Goal: Task Accomplishment & Management: Manage account settings

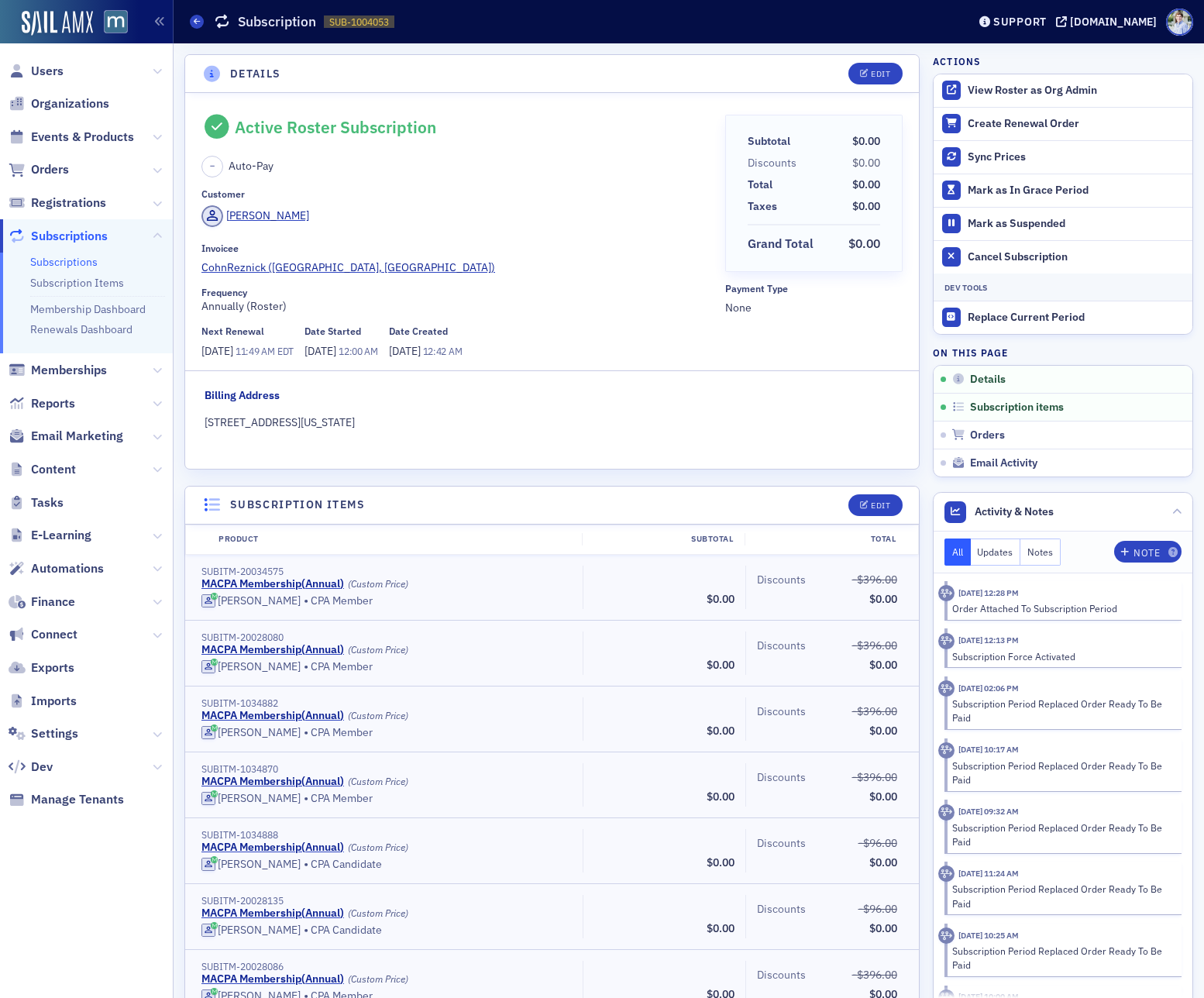
click at [513, 75] on header "Details Edit" at bounding box center [552, 74] width 734 height 38
click at [582, 81] on header "Details Edit" at bounding box center [552, 74] width 734 height 38
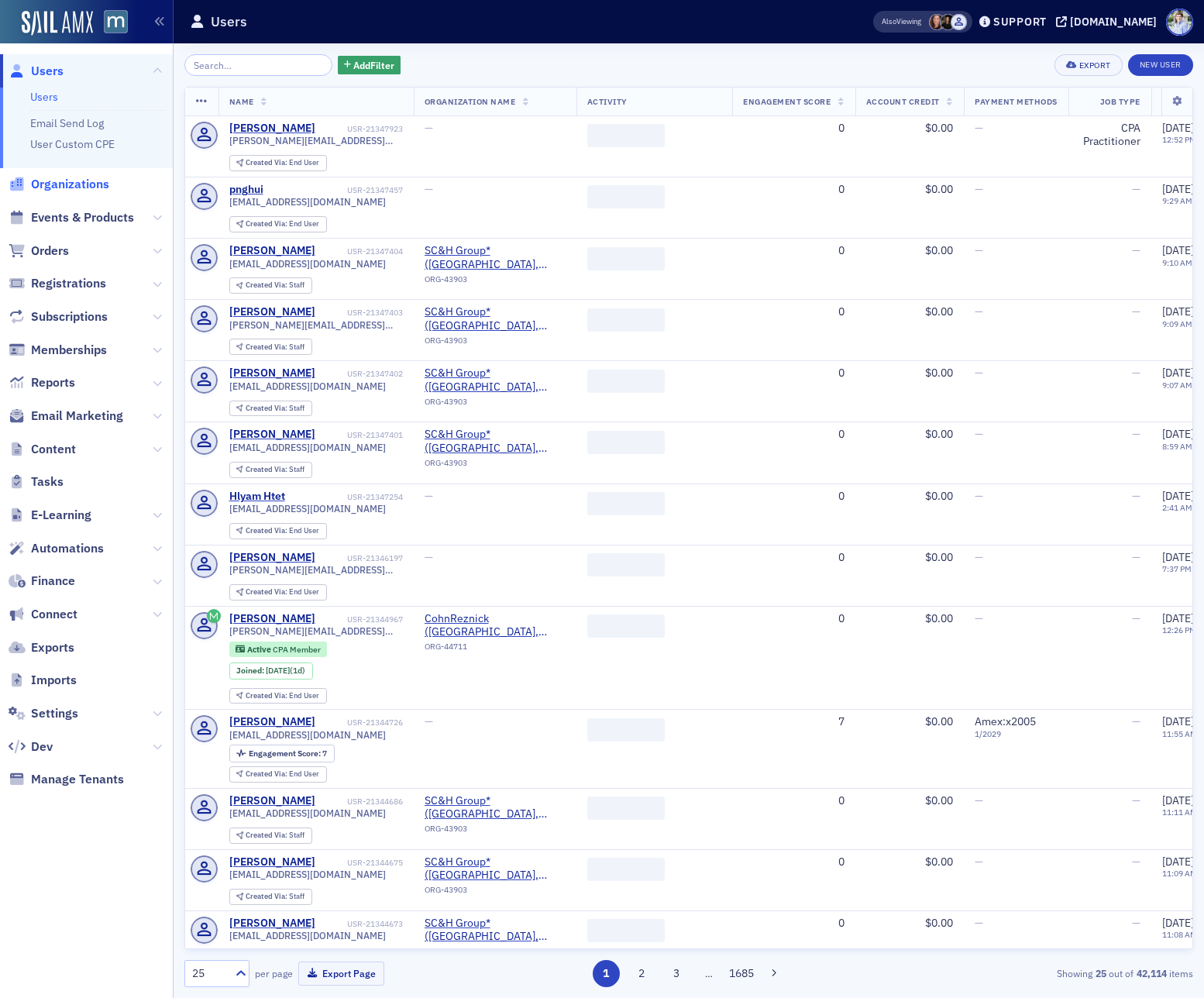
click at [76, 188] on span "Organizations" at bounding box center [69, 184] width 78 height 17
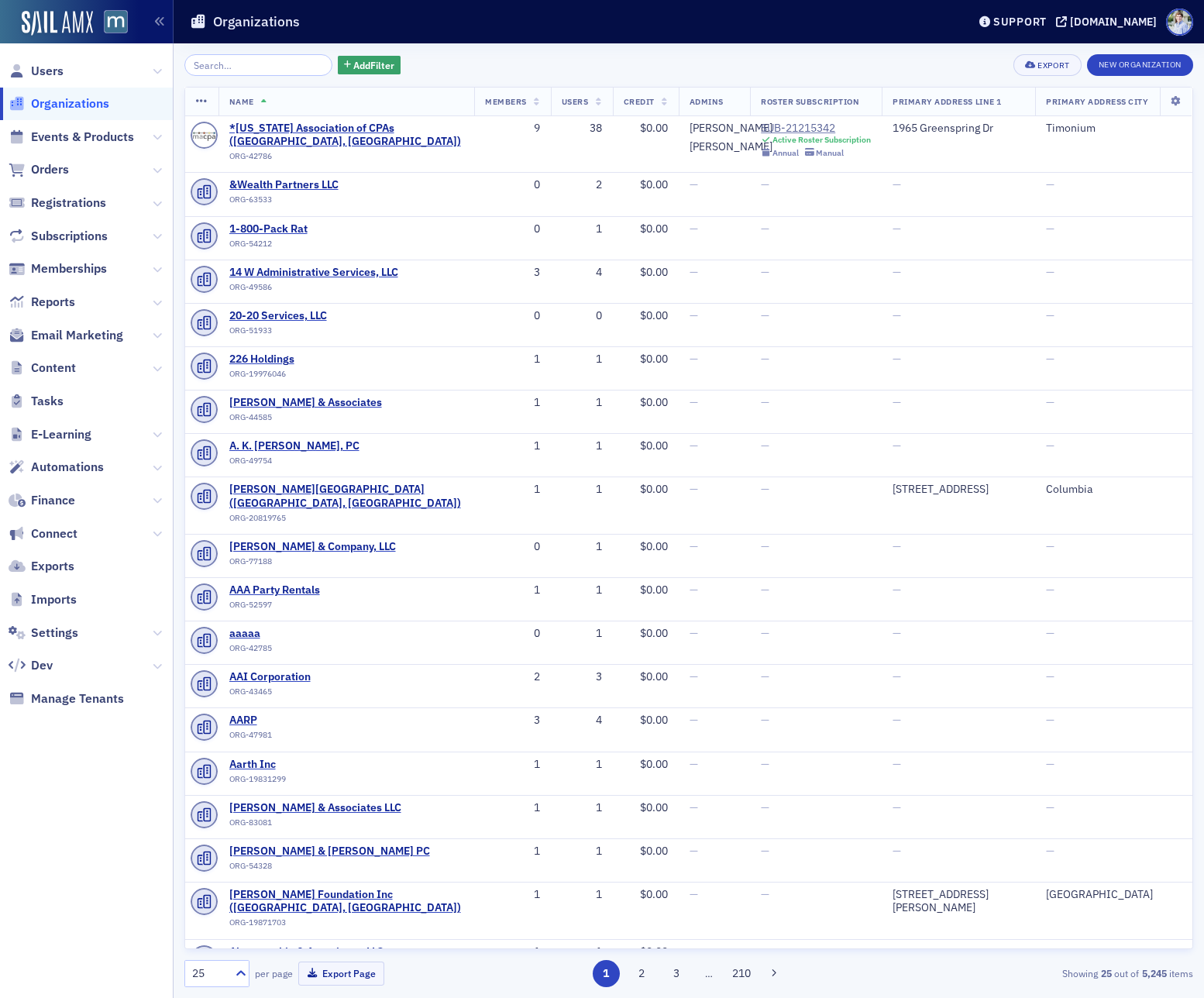
drag, startPoint x: 247, startPoint y: 64, endPoint x: 297, endPoint y: 41, distance: 55.0
click at [247, 64] on input "search" at bounding box center [258, 65] width 148 height 22
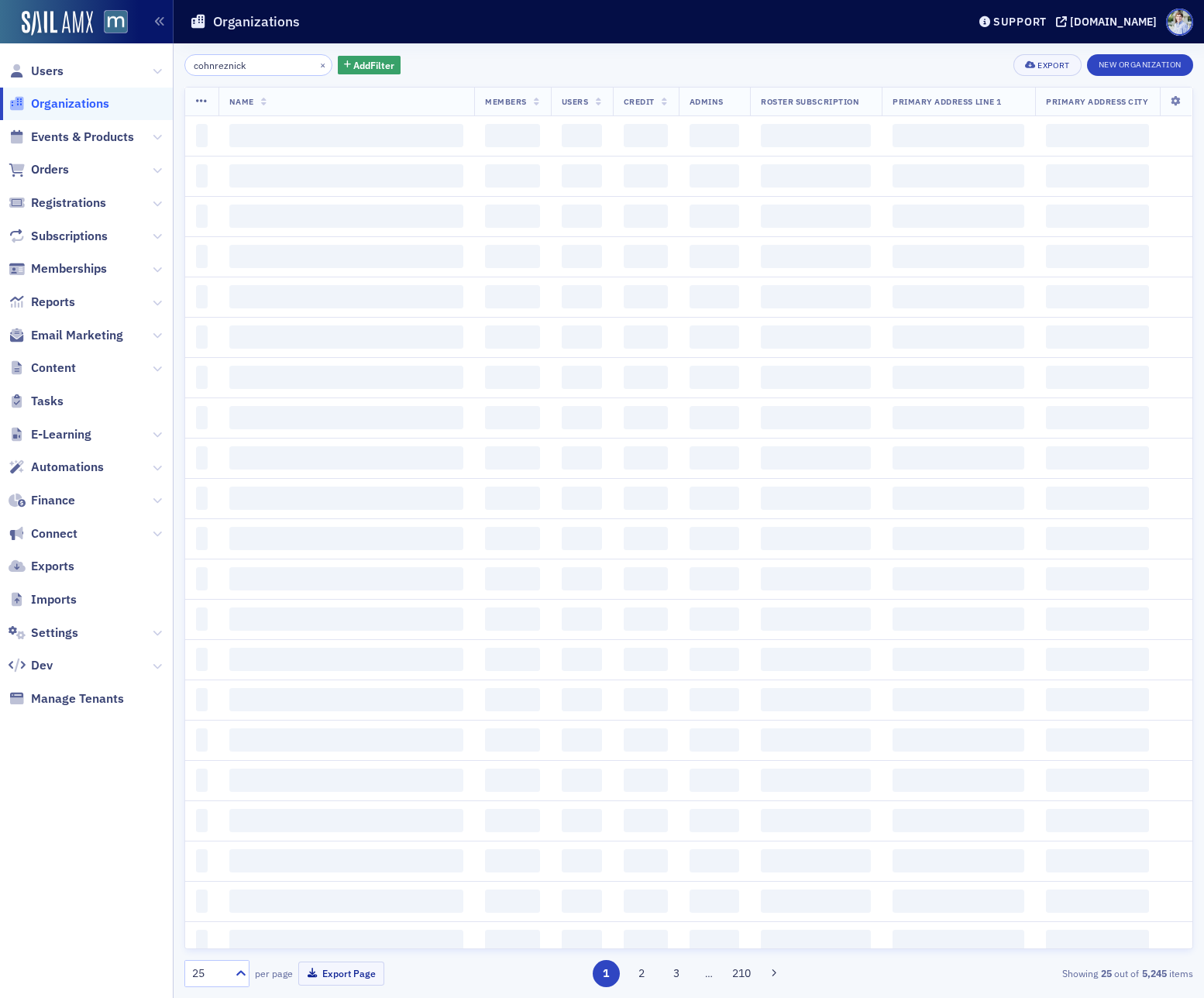
type input "cohnreznick"
click at [312, 34] on div "Organizations" at bounding box center [566, 22] width 754 height 30
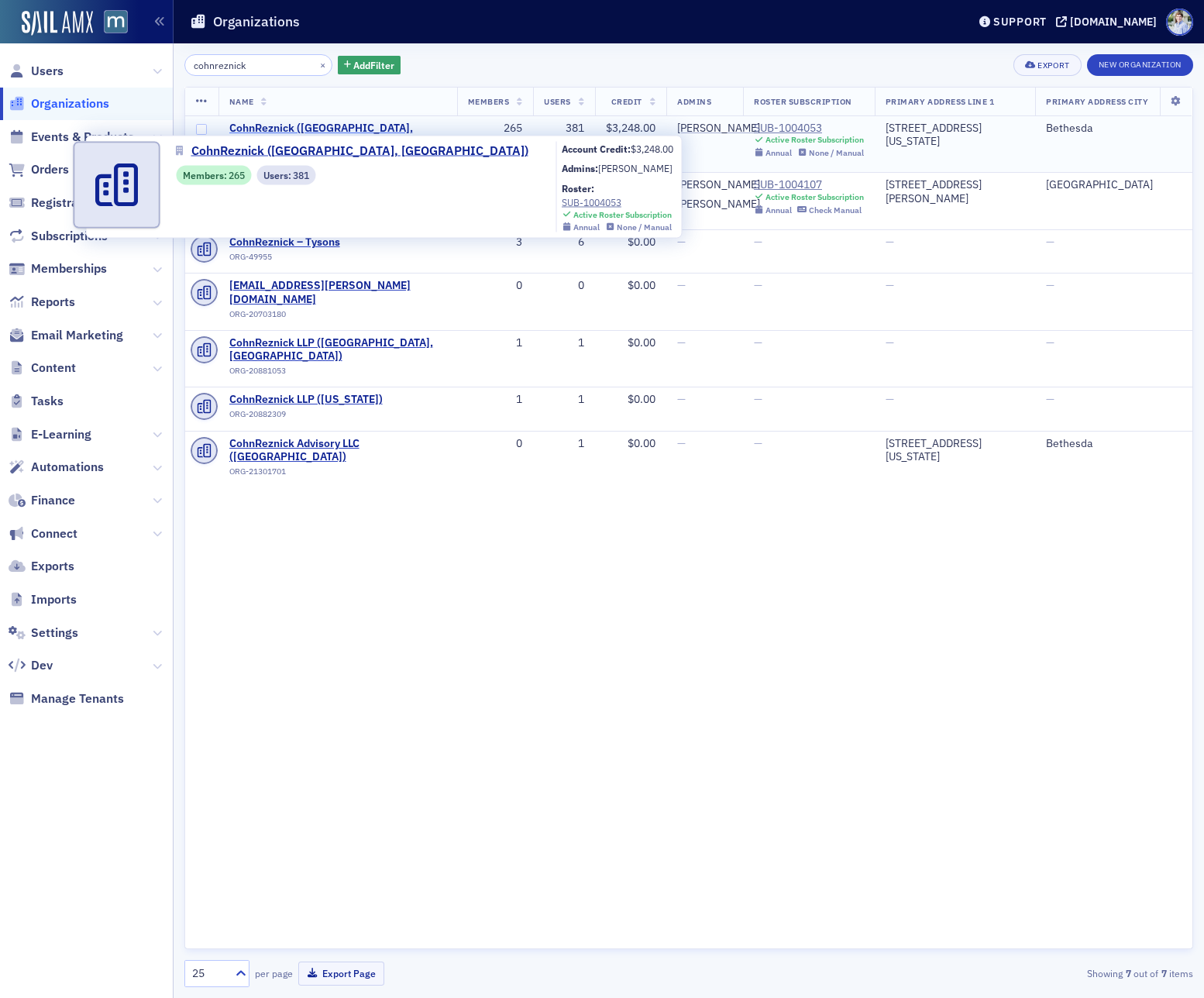
click at [285, 132] on span "CohnReznick ([GEOGRAPHIC_DATA], [GEOGRAPHIC_DATA])" at bounding box center [338, 135] width 217 height 27
select select "US"
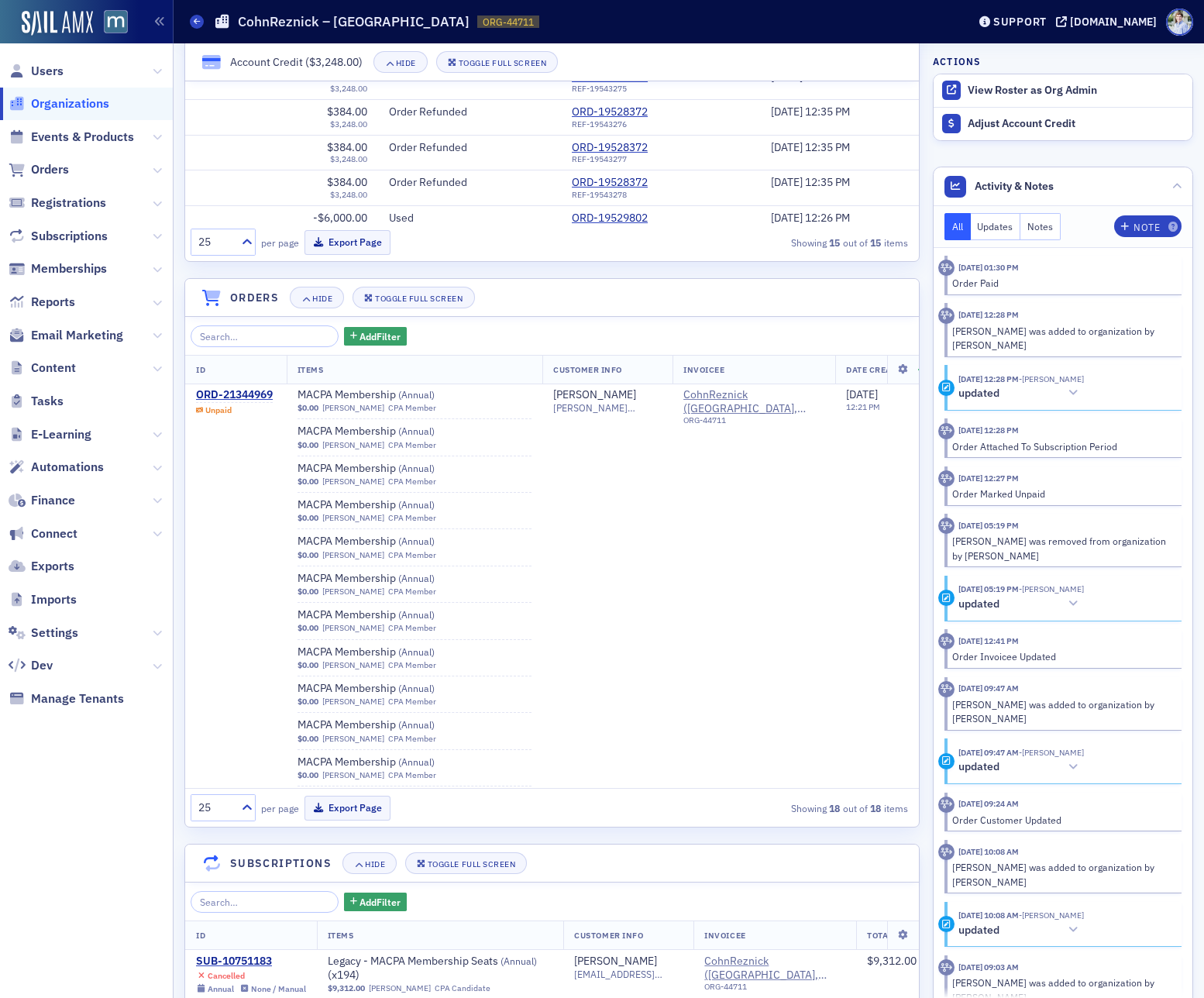
scroll to position [75, 0]
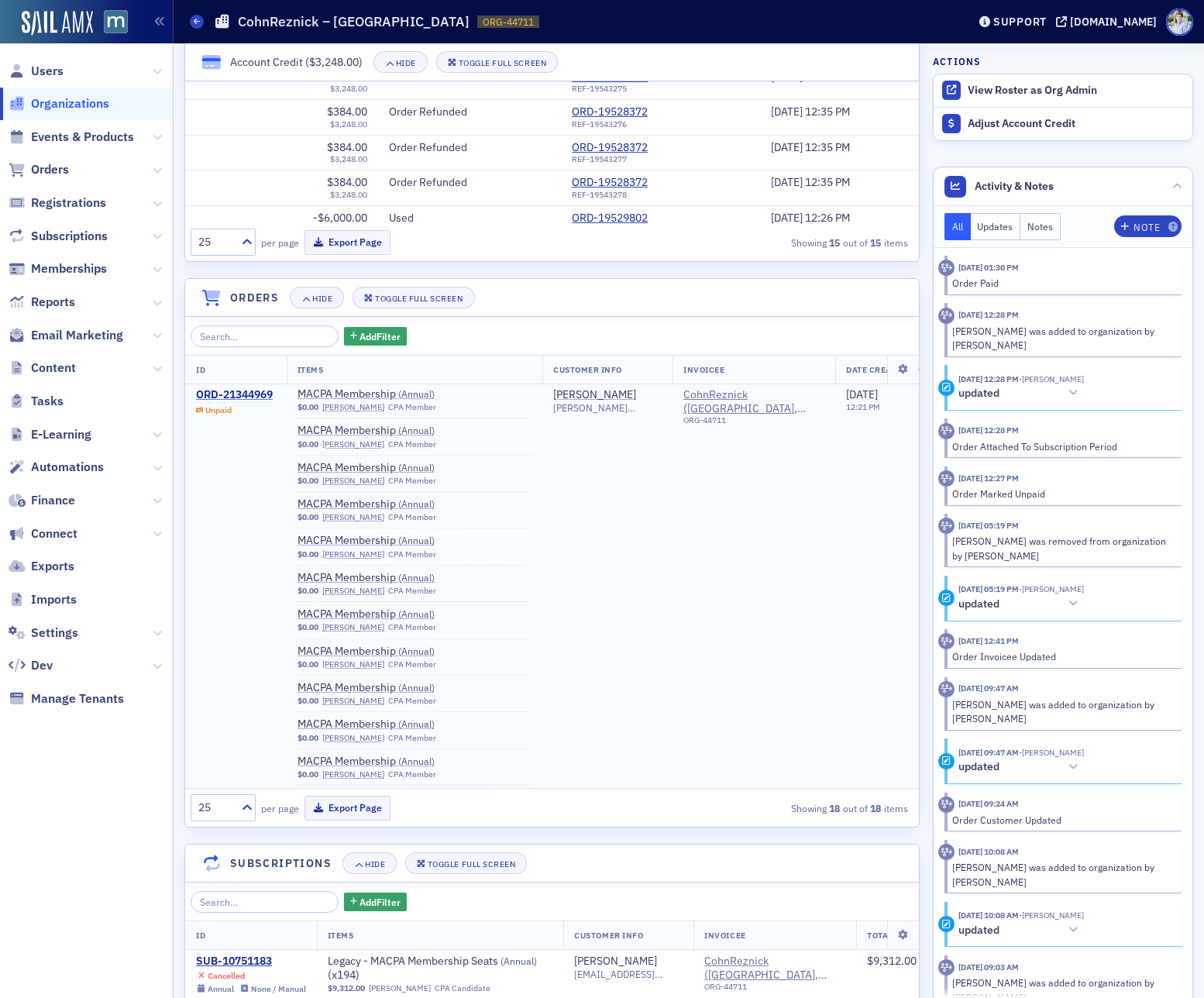
click at [238, 394] on div "ORD-21344969" at bounding box center [234, 395] width 77 height 14
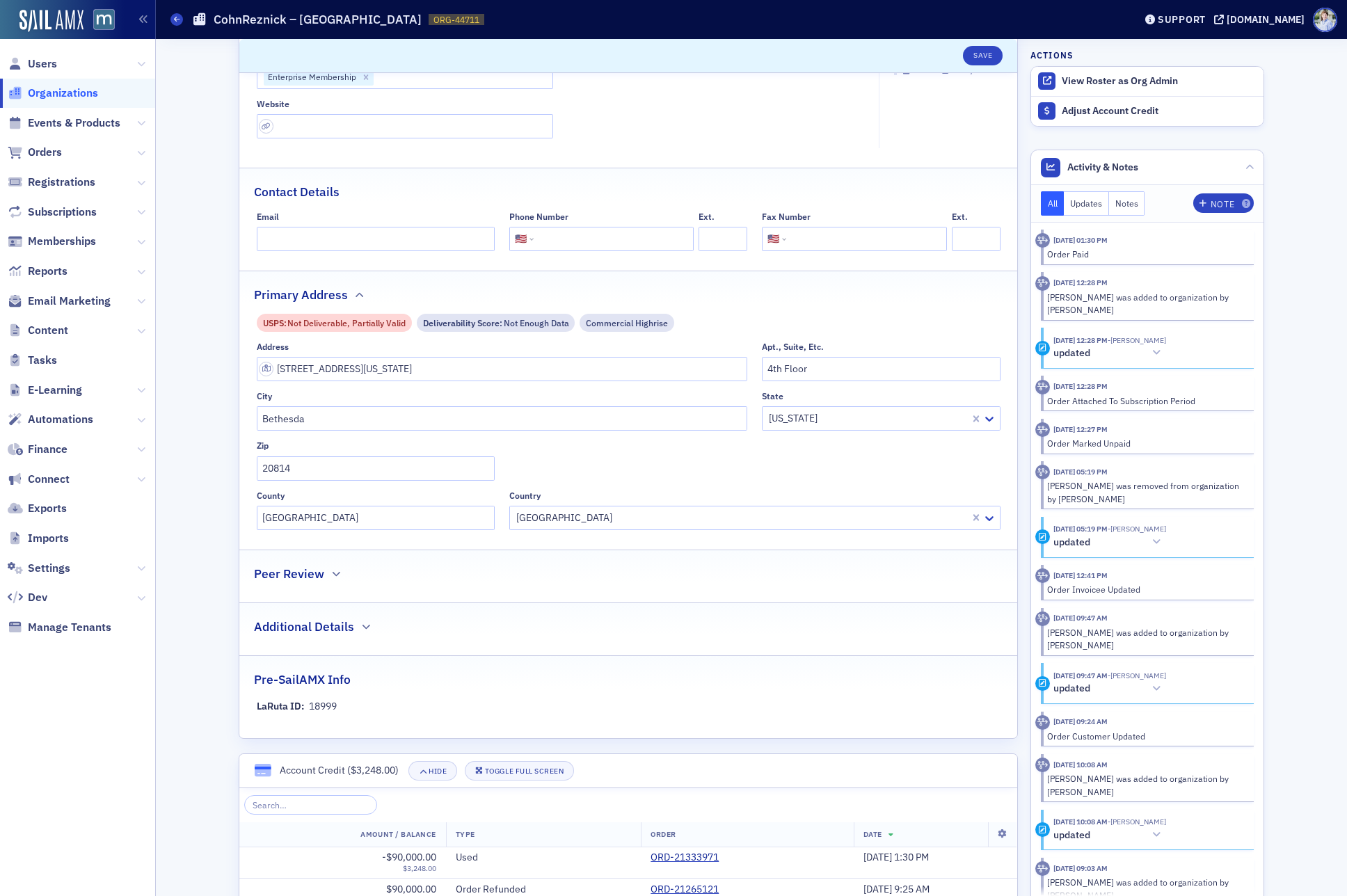
scroll to position [0, 0]
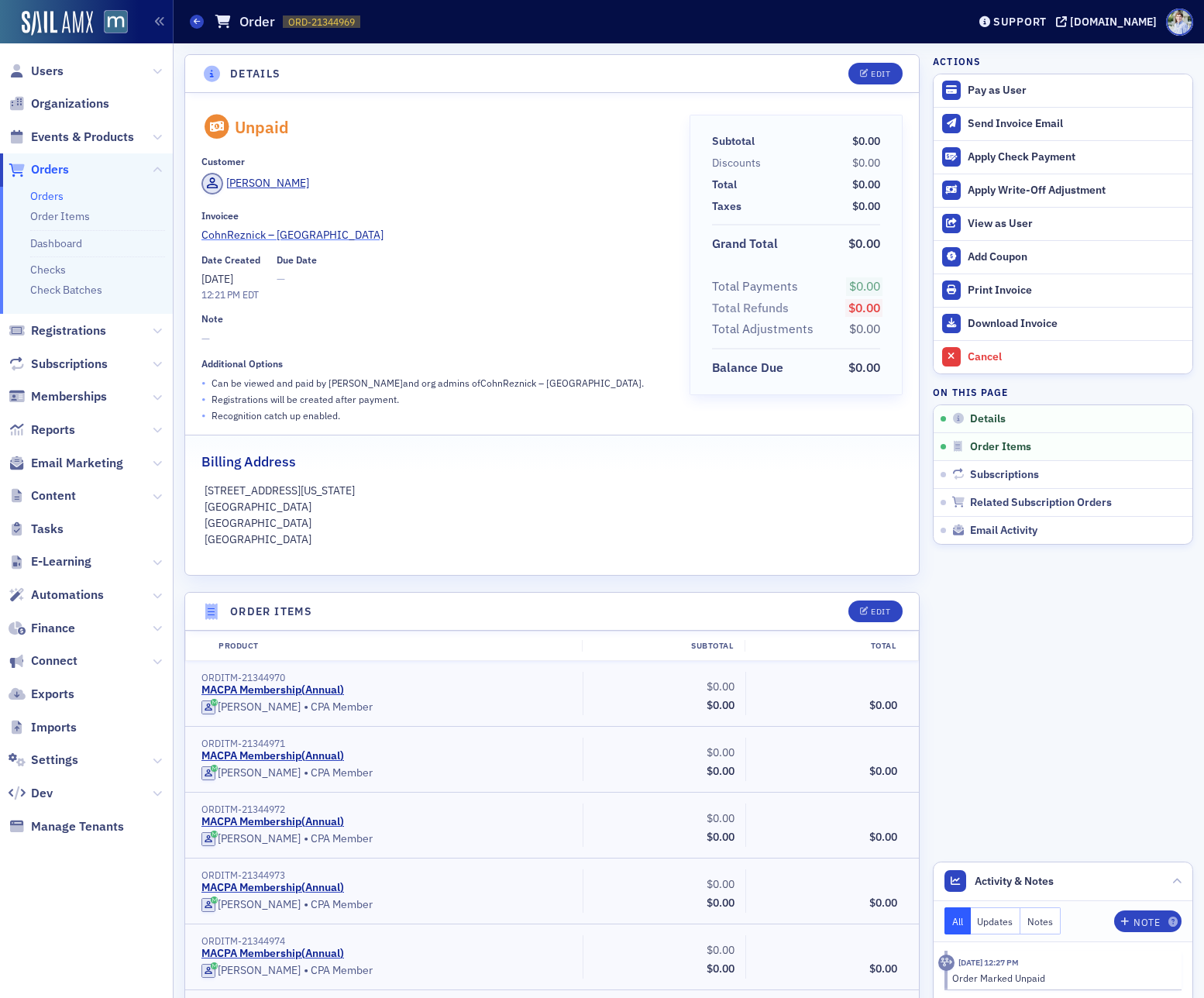
click at [269, 227] on span "CohnReznick – [GEOGRAPHIC_DATA]" at bounding box center [293, 235] width 182 height 16
drag, startPoint x: 403, startPoint y: 159, endPoint x: 591, endPoint y: 16, distance: 236.2
click at [404, 158] on div "Customer" at bounding box center [435, 161] width 466 height 12
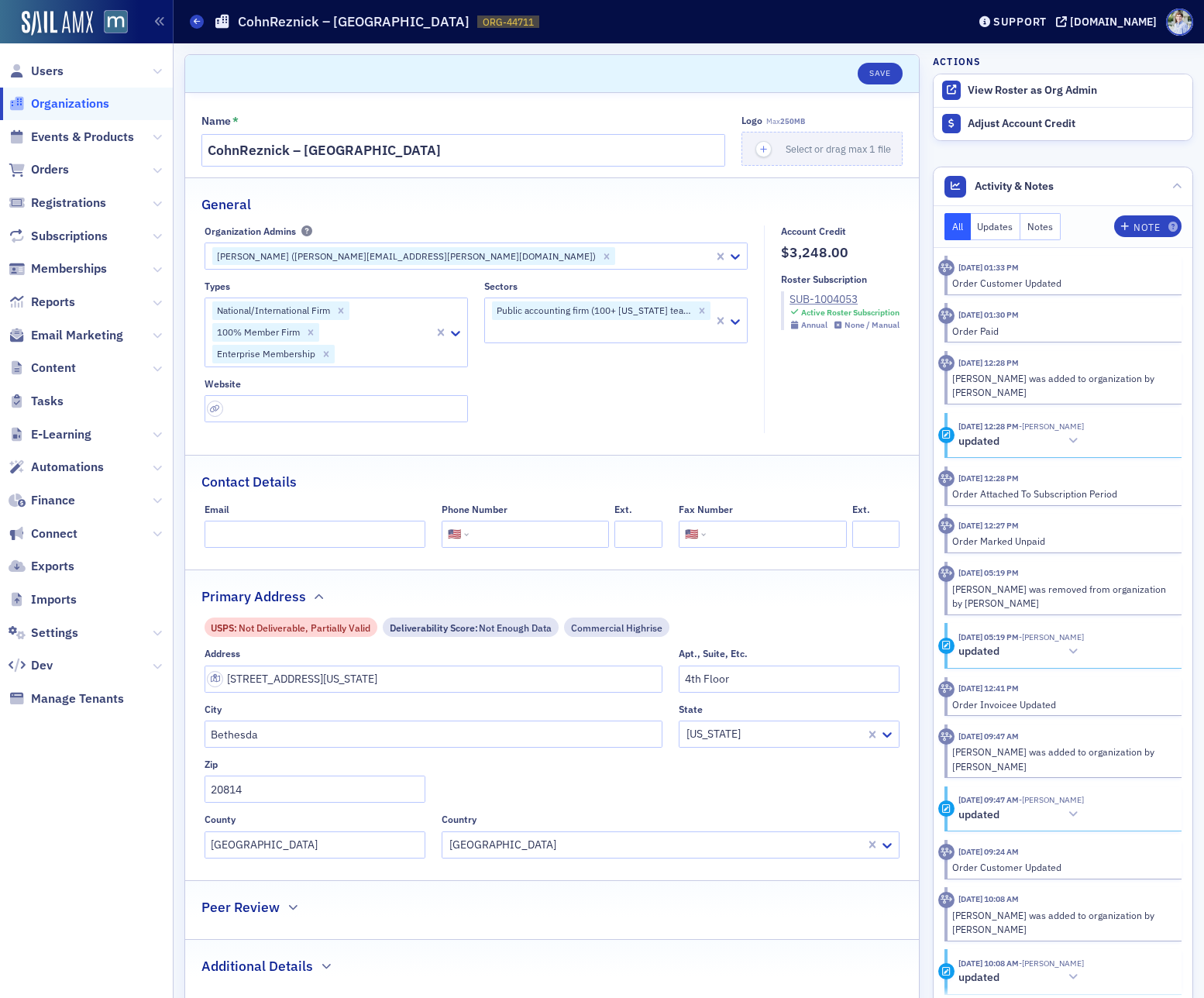
select select "US"
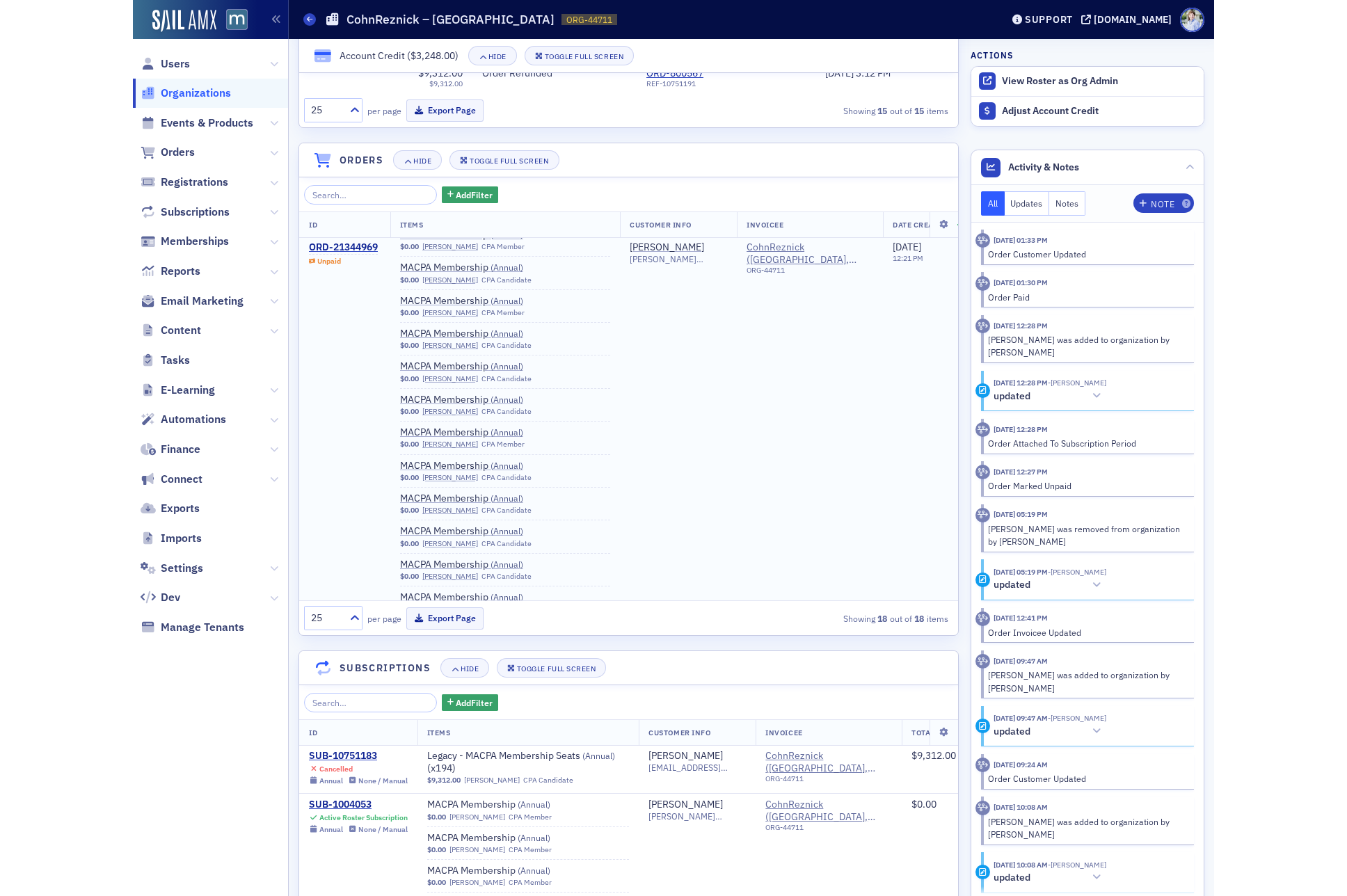
scroll to position [6258, 0]
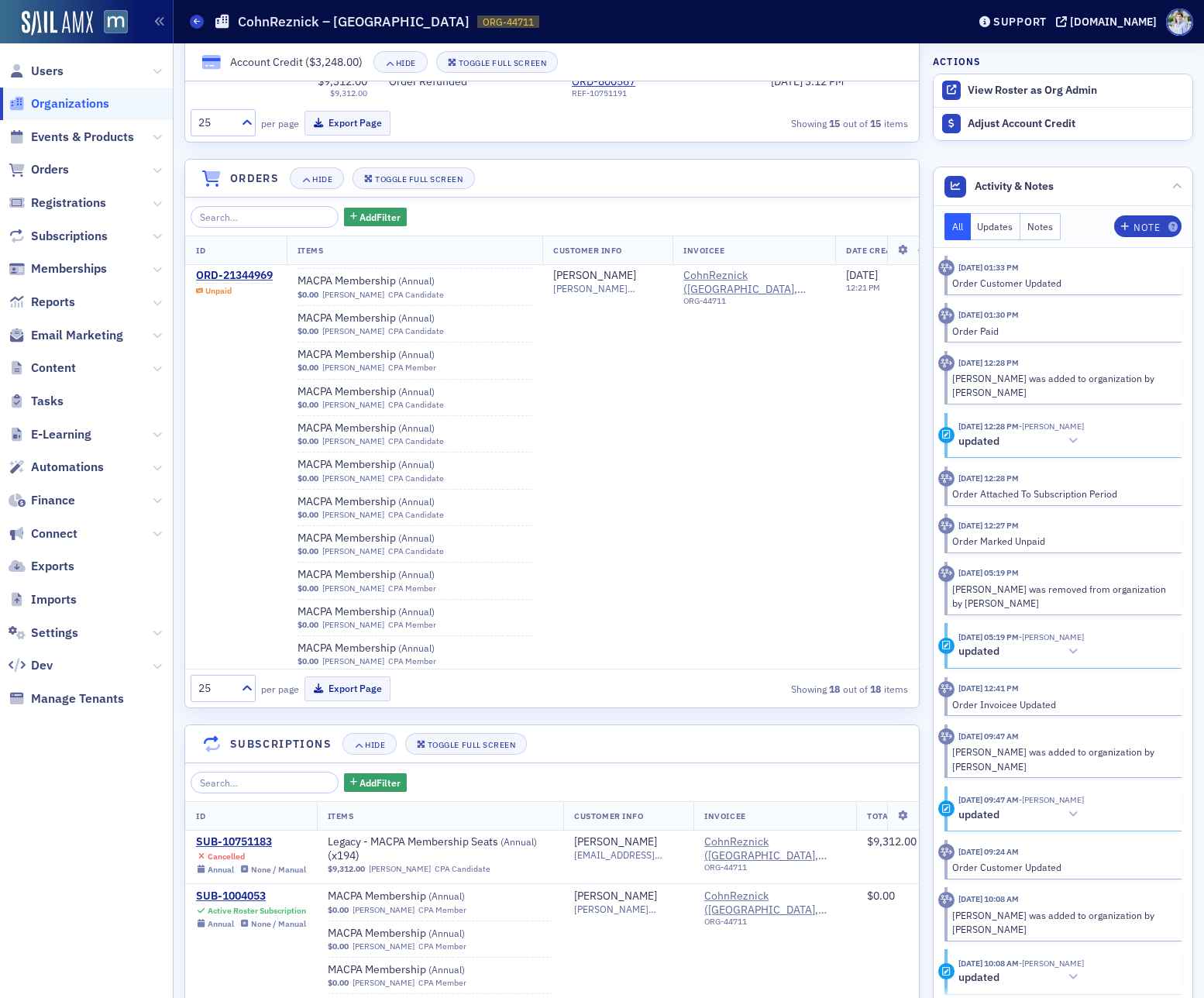
click at [313, 20] on h1 "CohnReznick – Bethesda" at bounding box center [353, 22] width 231 height 19
copy h1 "CohnReznick – Bethesda"
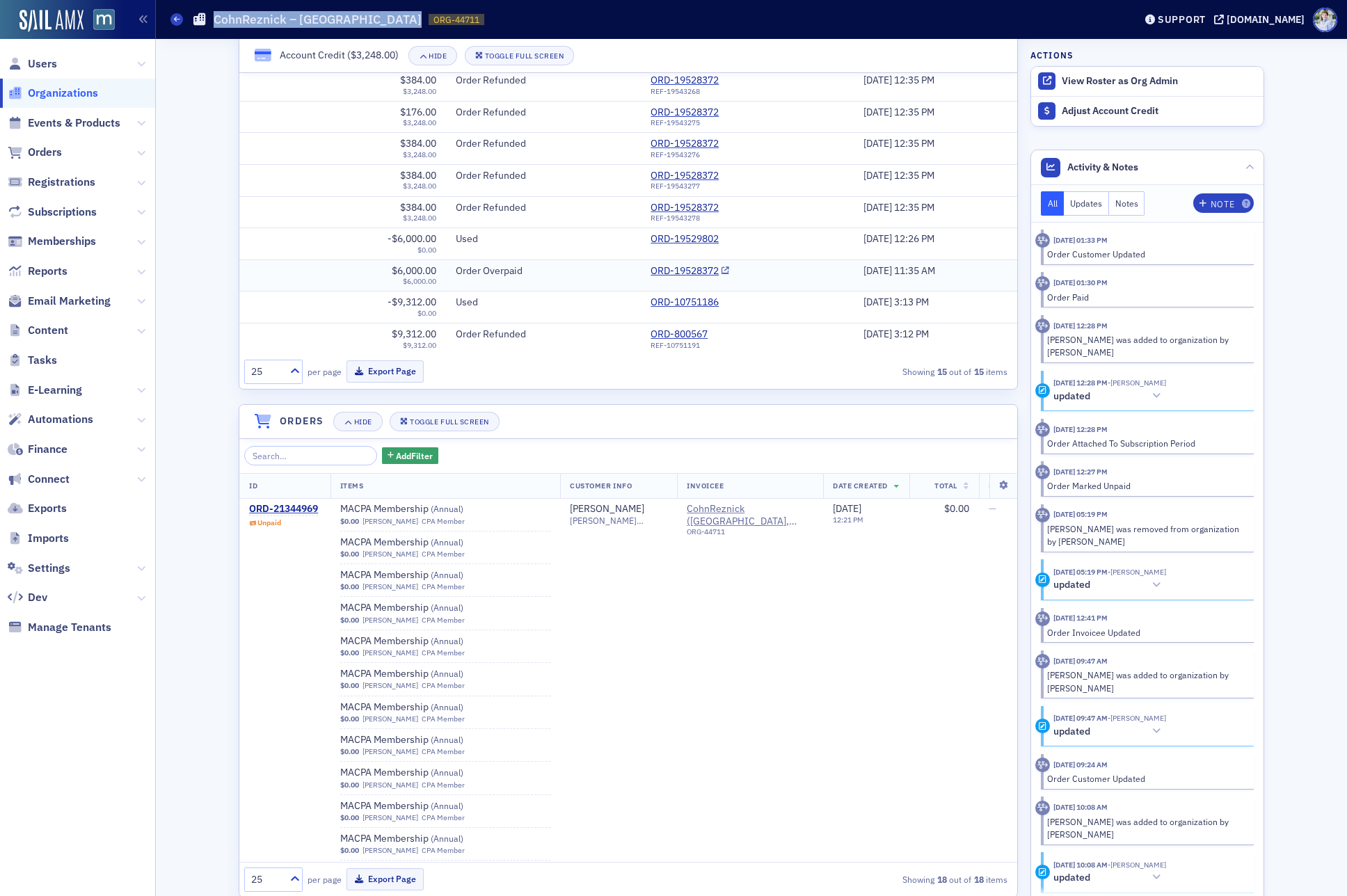
scroll to position [1077, 0]
click at [222, 315] on div "Scroll to Save Name * CohnReznick – Bethesda Logo Max 250MB Select or drag max …" at bounding box center [751, 450] width 1172 height 2978
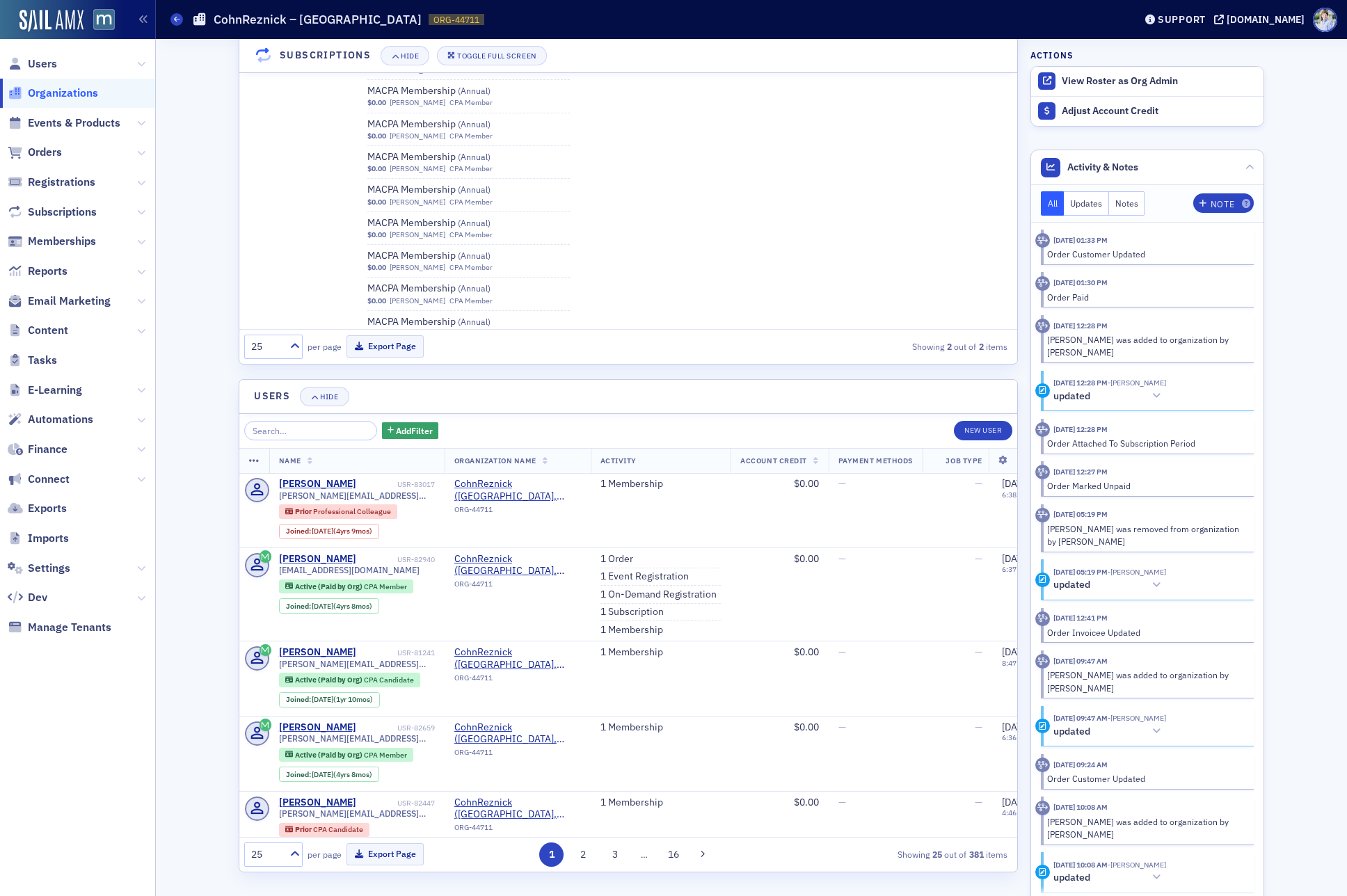
scroll to position [1723, 0]
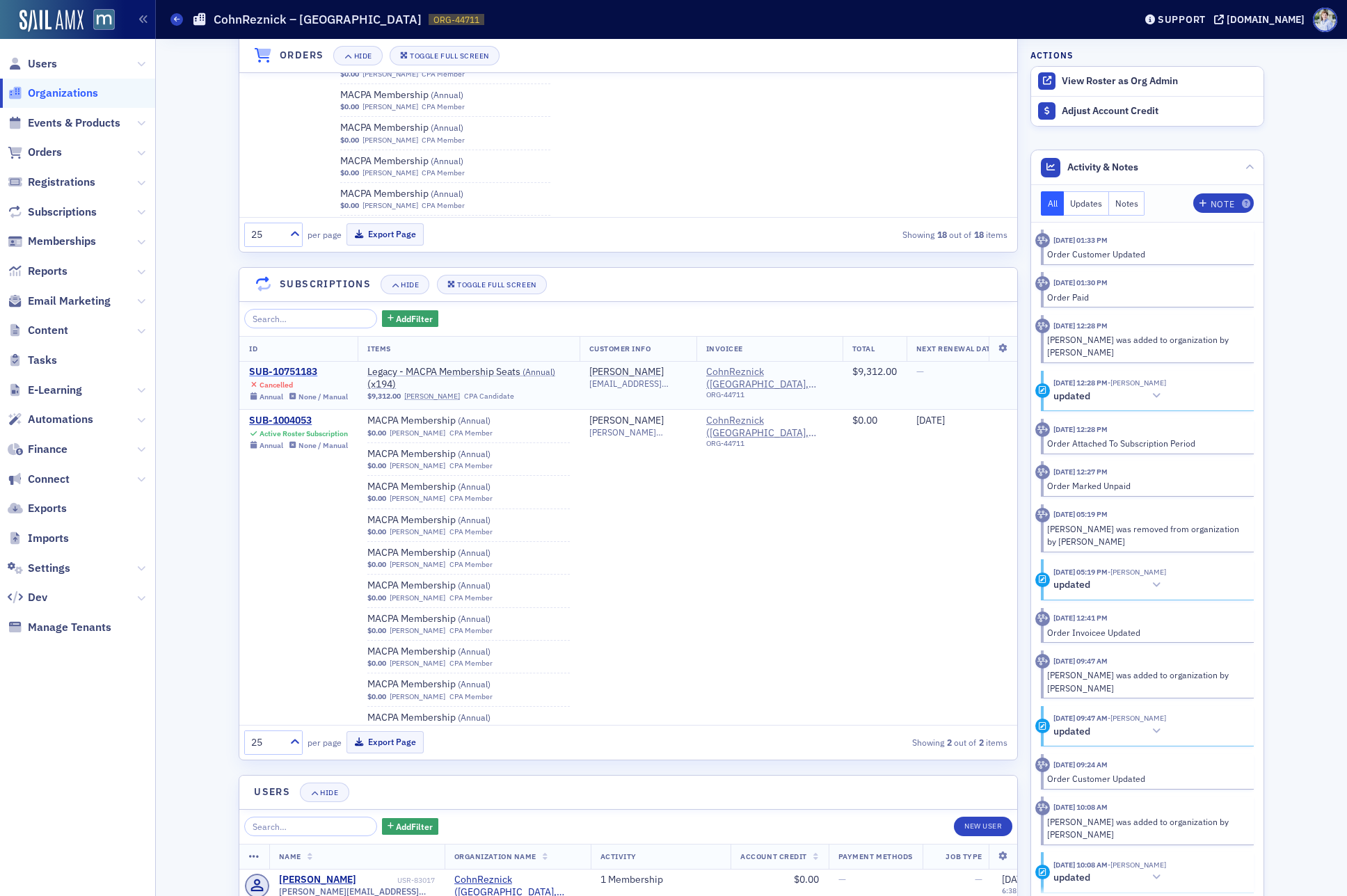
click at [294, 370] on div "SUB-10751183" at bounding box center [298, 372] width 99 height 12
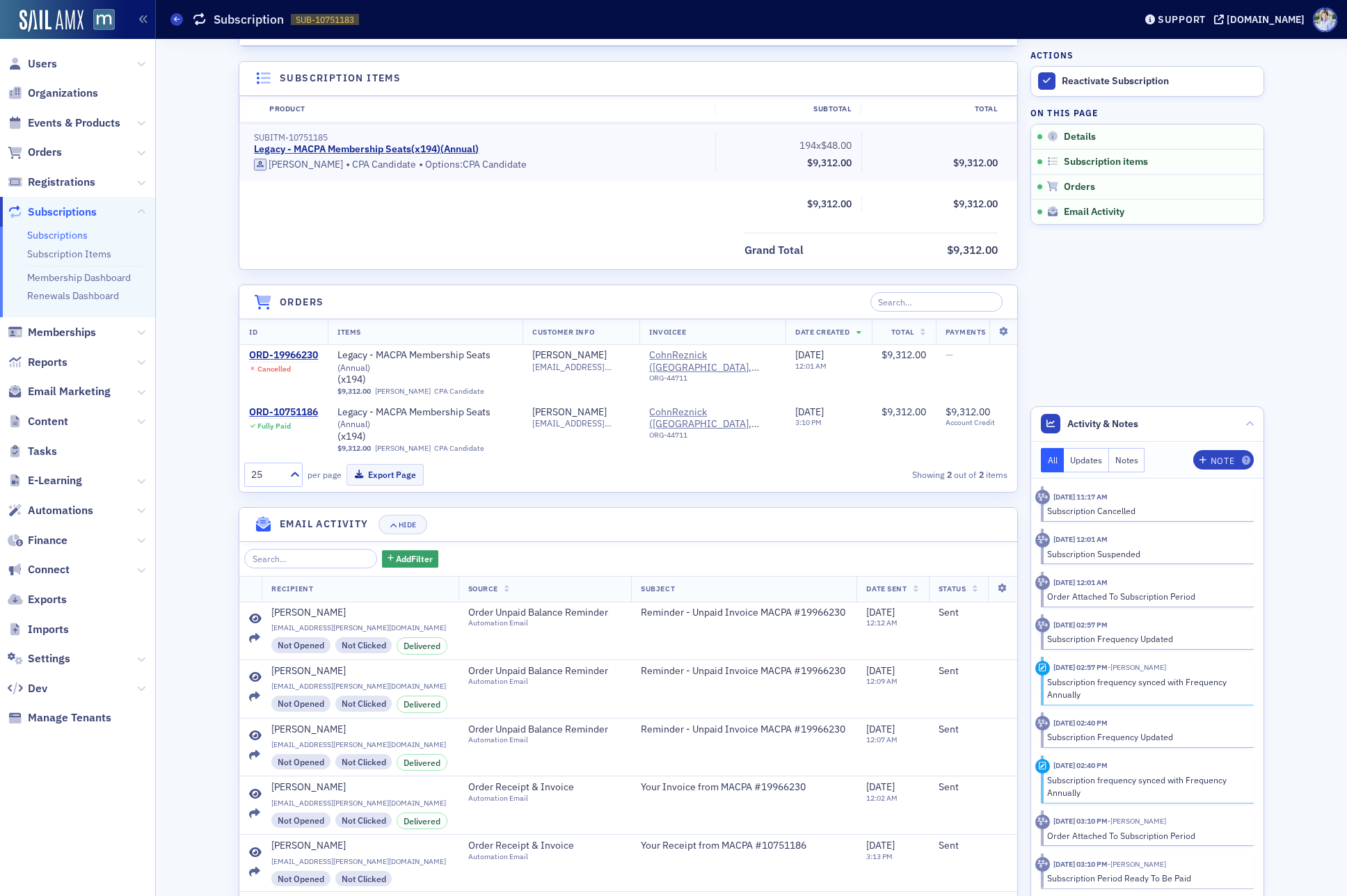
scroll to position [382, 0]
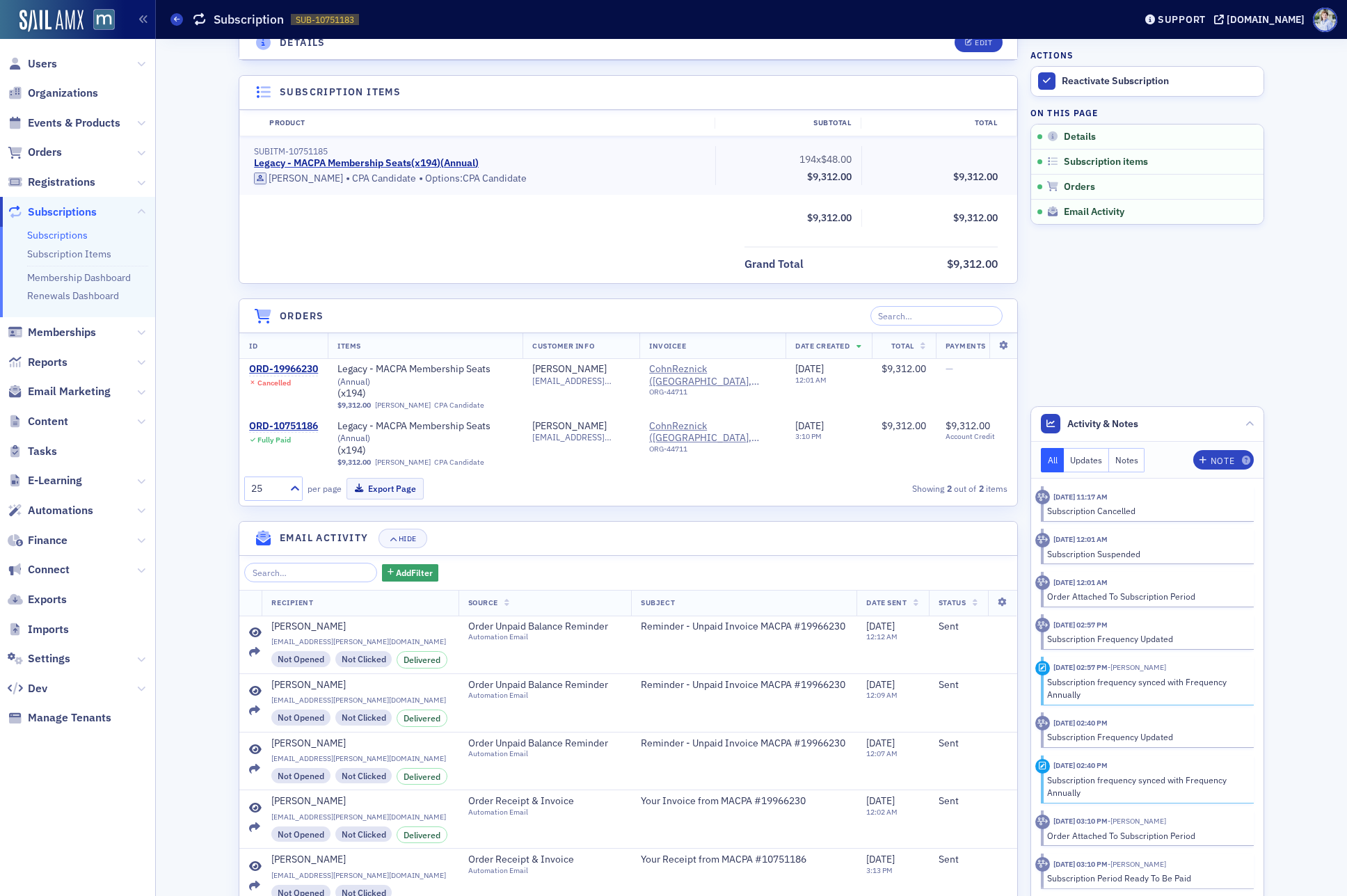
select select "US"
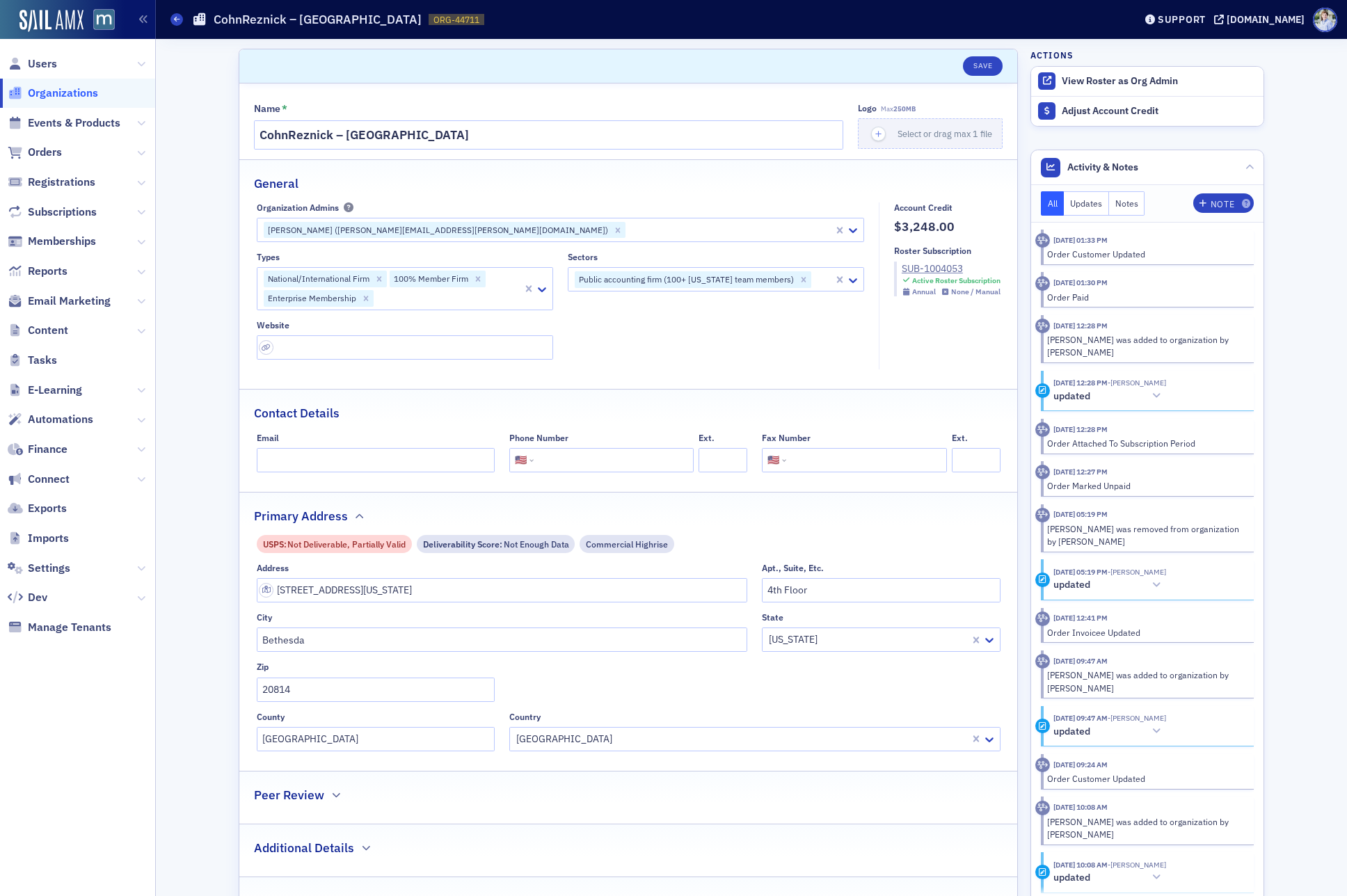
select select "US"
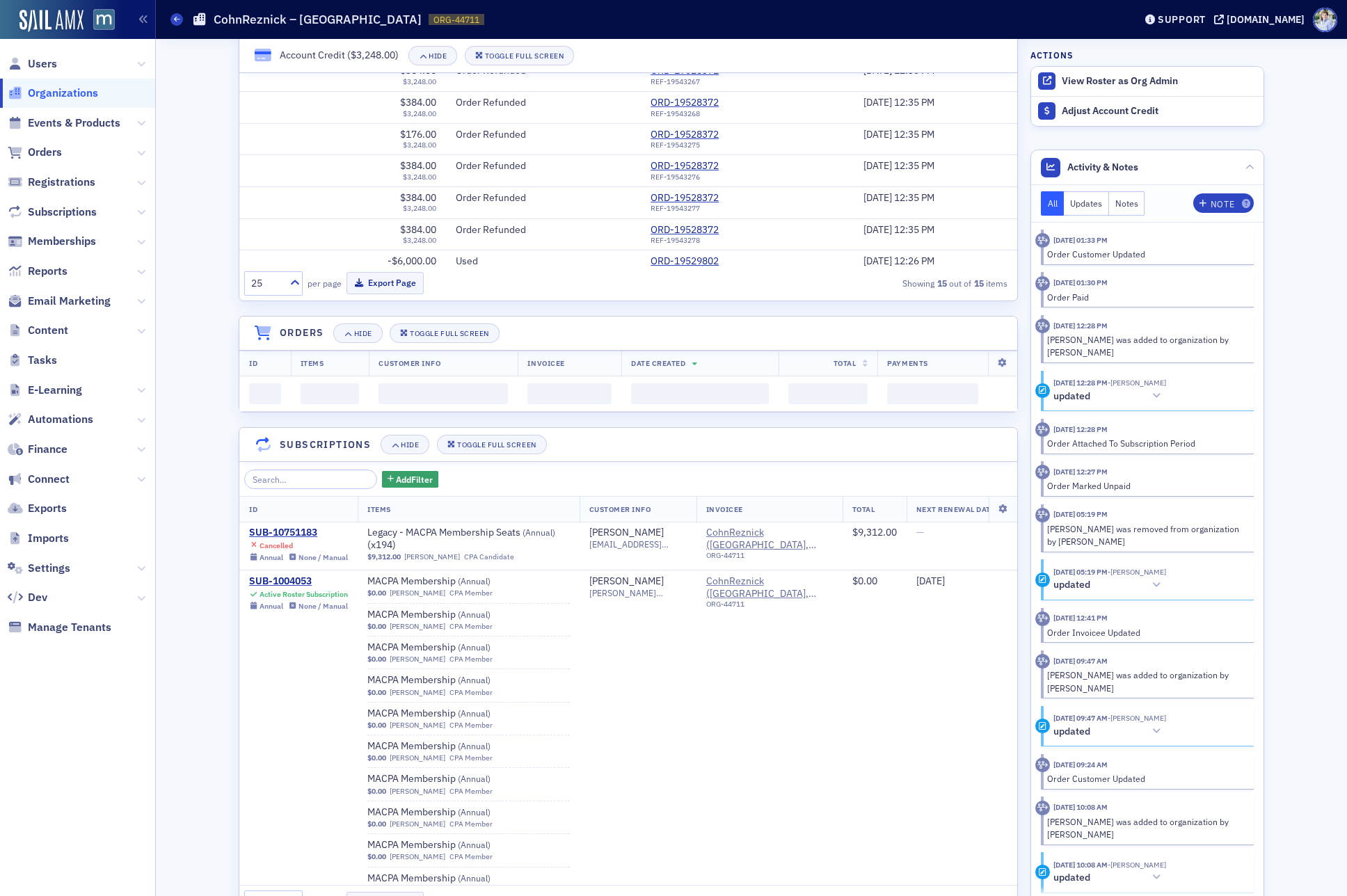
scroll to position [1169, 0]
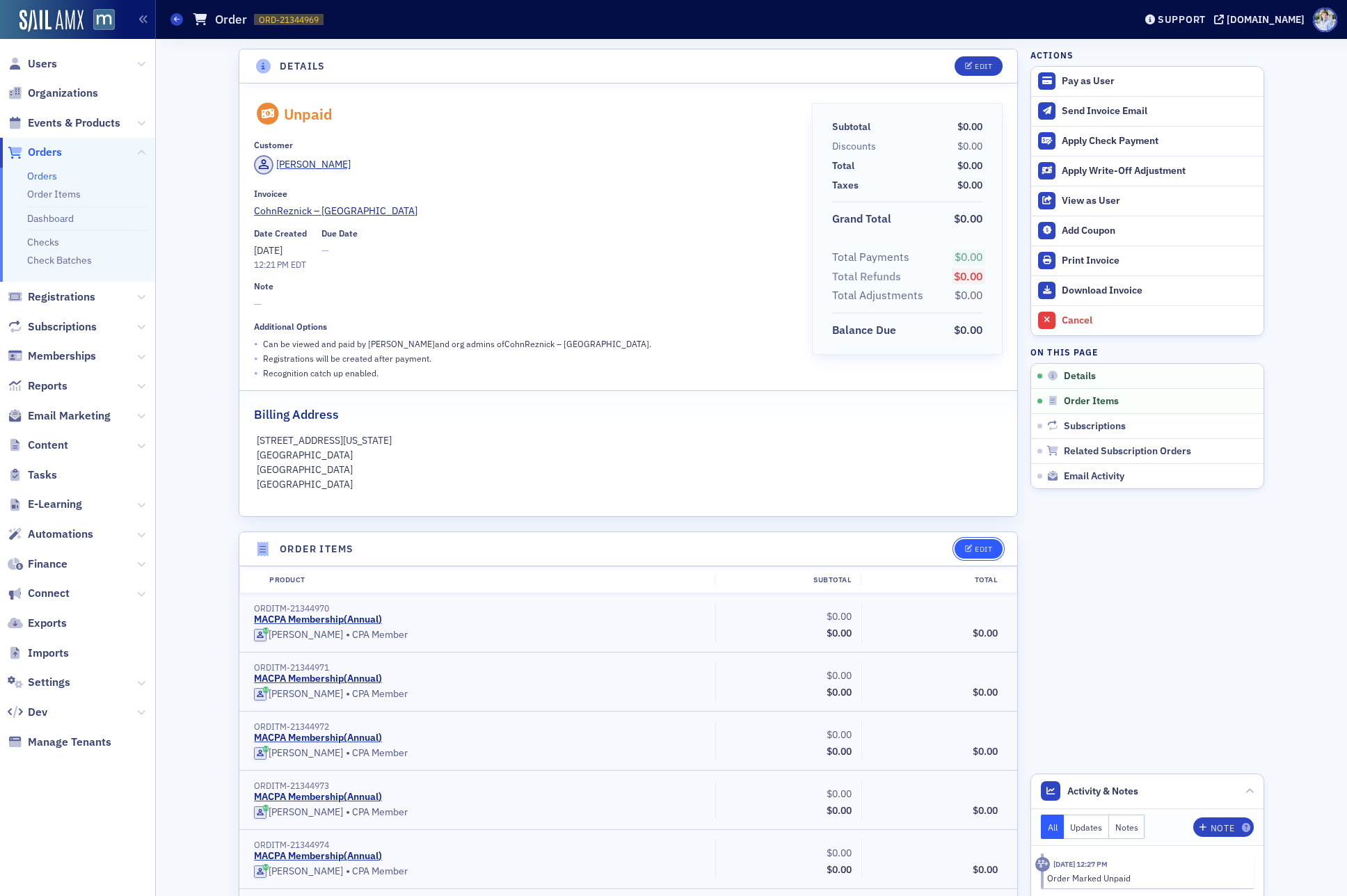
click at [968, 547] on icon "button" at bounding box center [969, 549] width 8 height 7
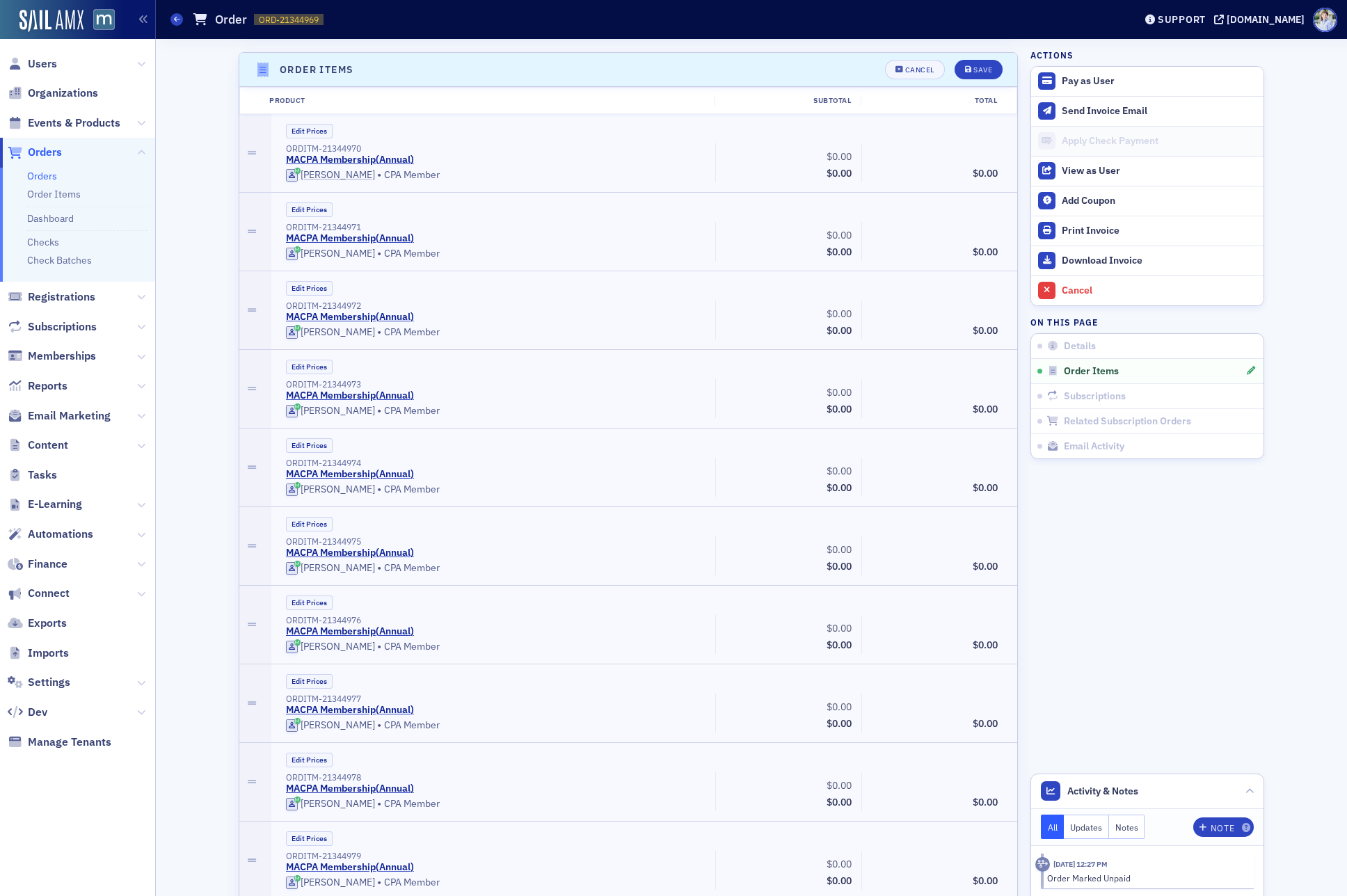
scroll to position [485, 0]
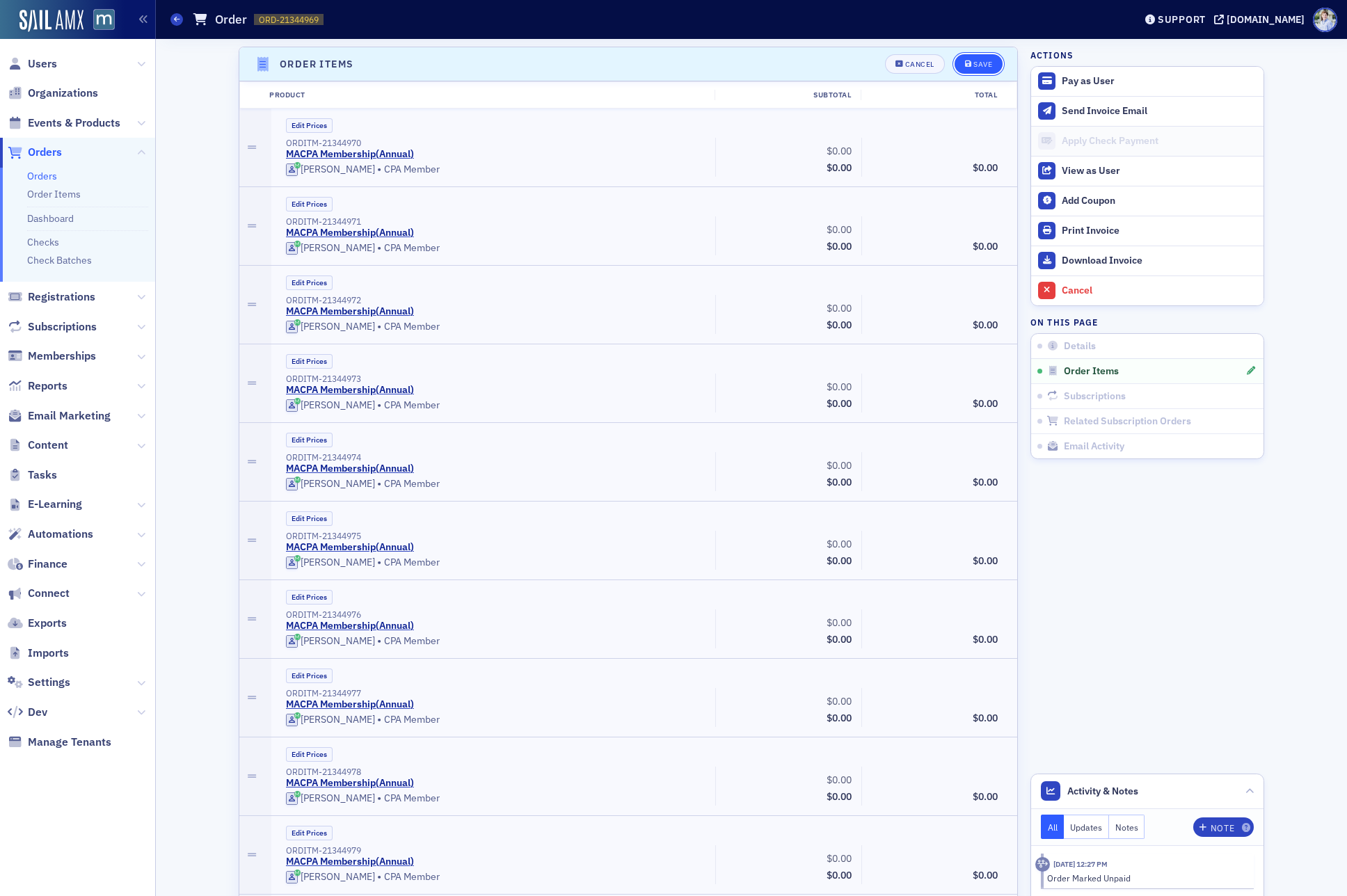
click at [986, 63] on div "Save" at bounding box center [982, 64] width 19 height 7
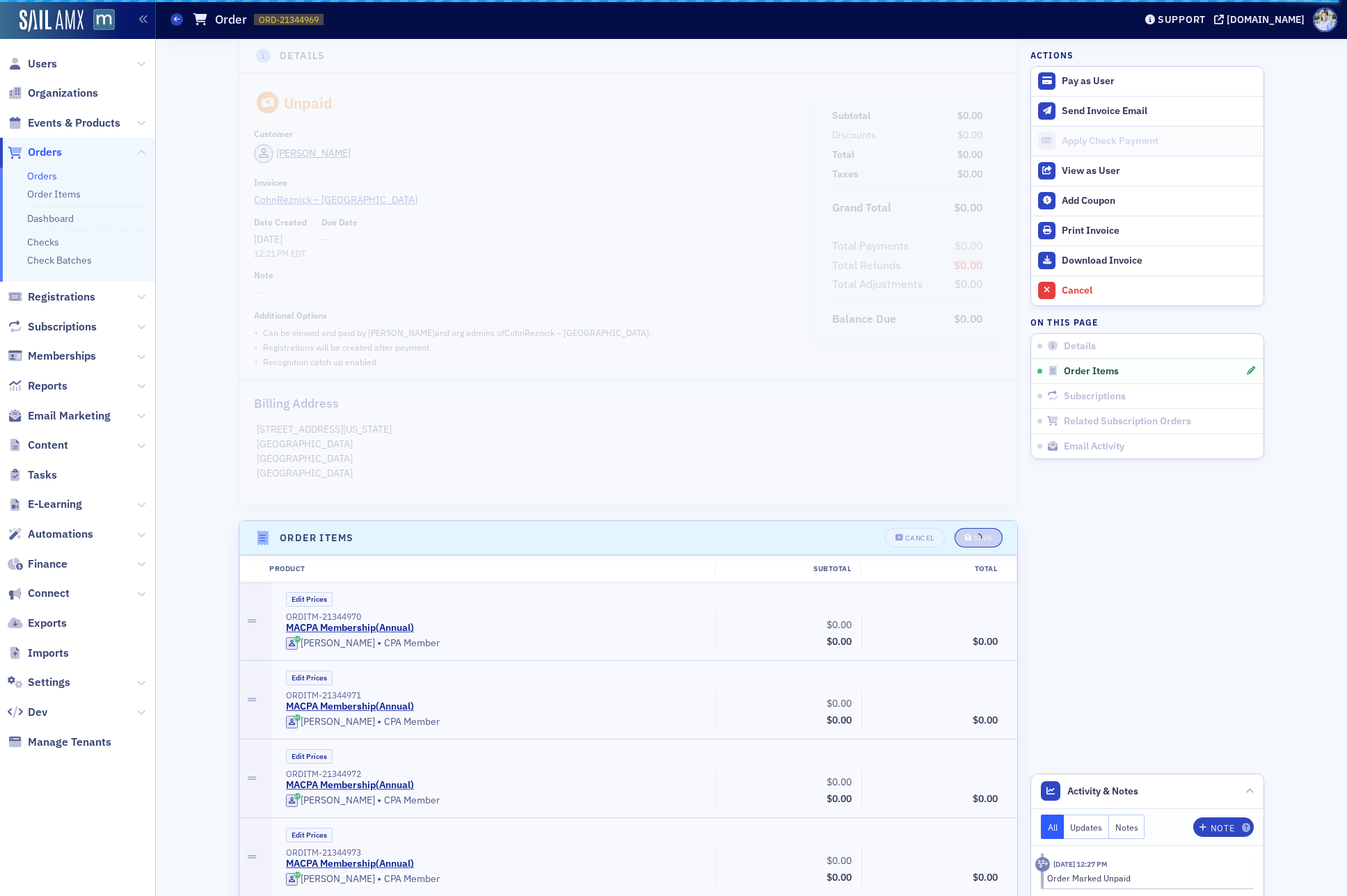
scroll to position [259, 0]
